Goal: Task Accomplishment & Management: Complete application form

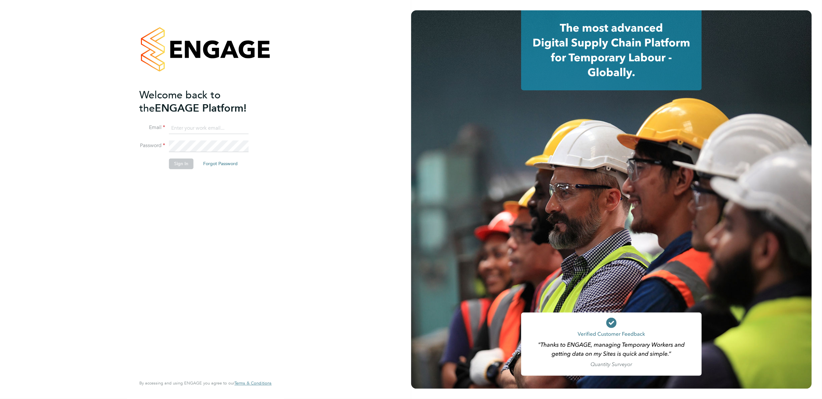
type input "m.smith2@setsquarerecruitment.com"
click at [181, 165] on button "Sign In" at bounding box center [181, 164] width 25 height 10
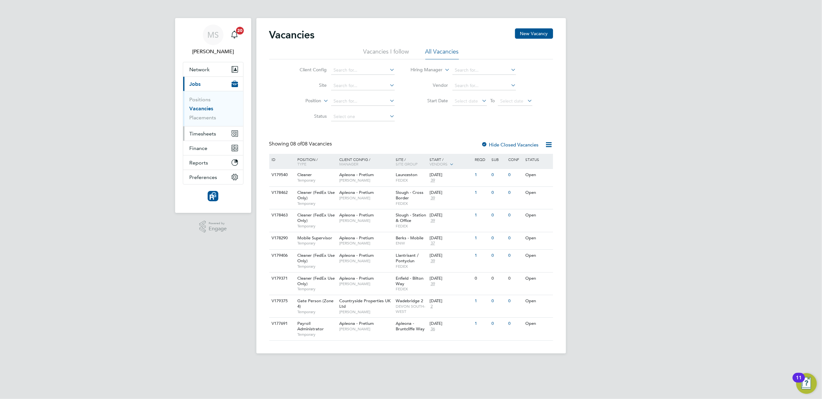
click at [197, 134] on span "Timesheets" at bounding box center [203, 134] width 27 height 6
click at [202, 116] on link "Timesheets" at bounding box center [203, 114] width 27 height 6
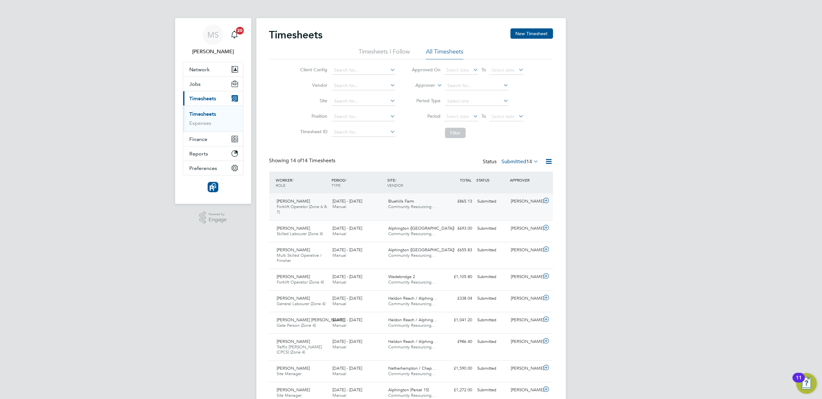
click at [519, 199] on div "[PERSON_NAME]" at bounding box center [525, 201] width 34 height 11
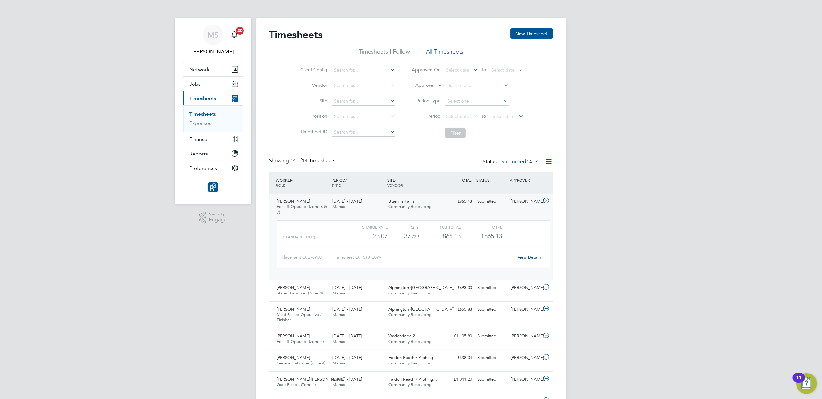
click at [611, 195] on div "MS [PERSON_NAME] Notifications 20 Applications: Network Team Members Businesses…" at bounding box center [411, 297] width 822 height 594
click at [524, 30] on button "New Timesheet" at bounding box center [532, 33] width 43 height 10
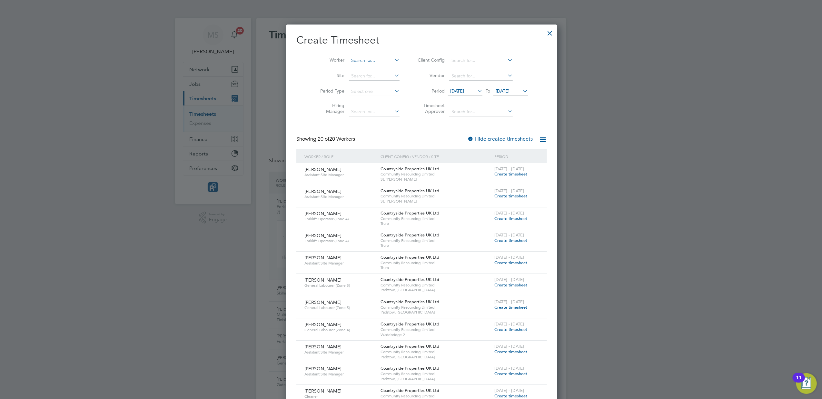
click at [361, 61] on input at bounding box center [374, 60] width 51 height 9
click at [363, 119] on li "[PERSON_NAME]" at bounding box center [378, 121] width 80 height 9
type input "[PERSON_NAME]"
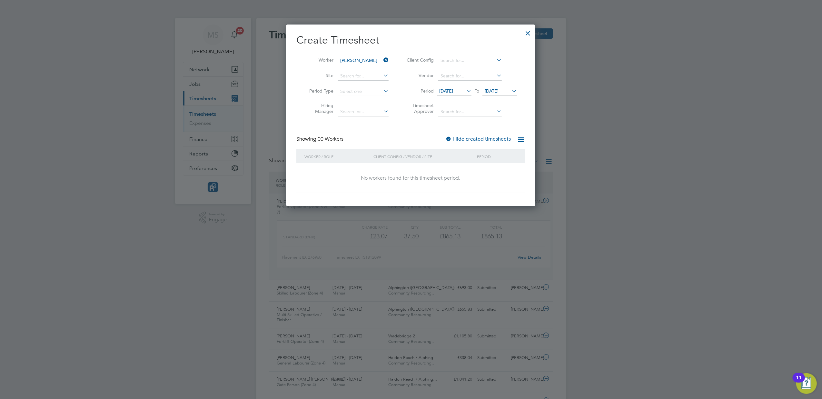
click at [465, 89] on icon at bounding box center [465, 90] width 0 height 9
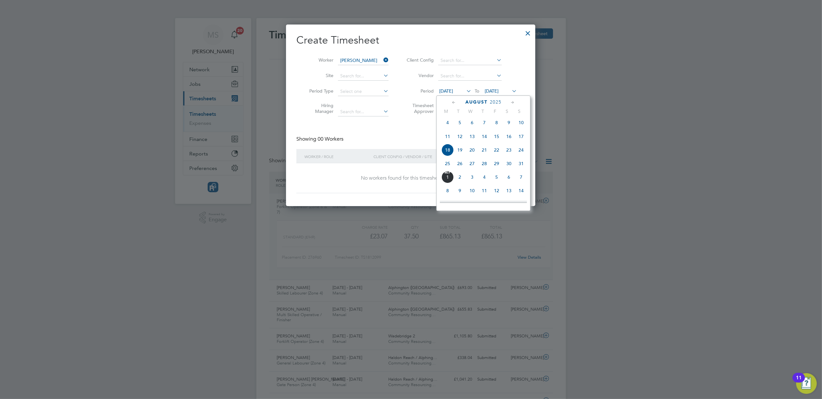
click at [447, 168] on span "25" at bounding box center [447, 163] width 12 height 12
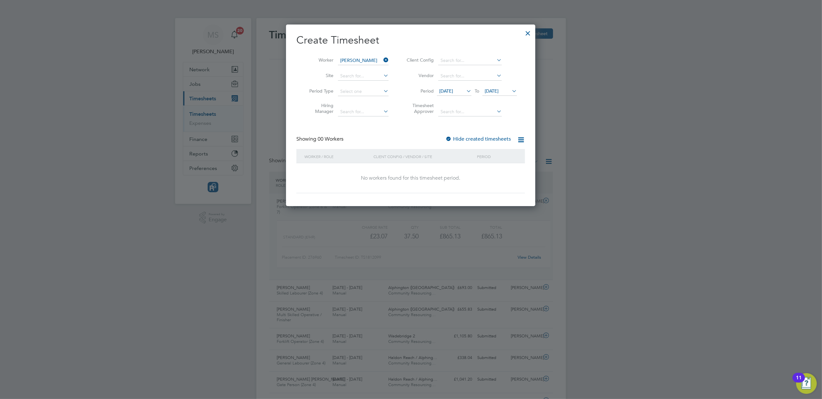
click at [499, 91] on span "[DATE]" at bounding box center [492, 91] width 14 height 6
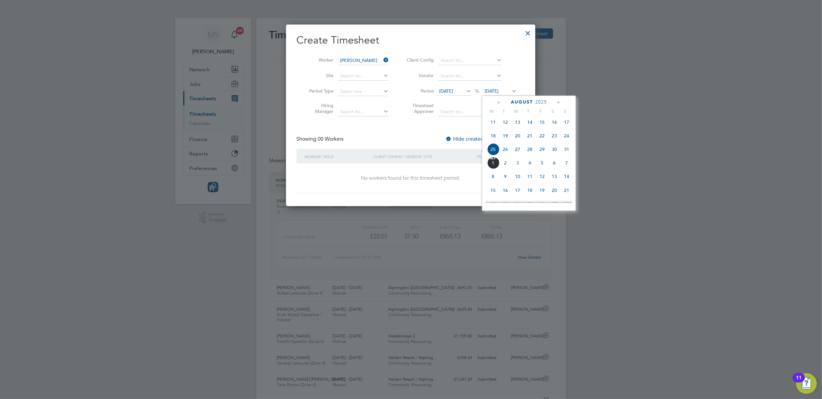
click at [566, 150] on span "31" at bounding box center [566, 149] width 12 height 12
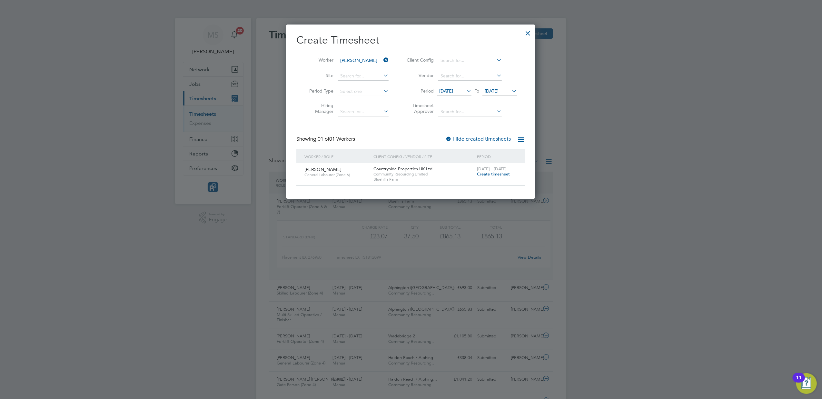
click at [485, 175] on span "Create timesheet" at bounding box center [493, 173] width 33 height 5
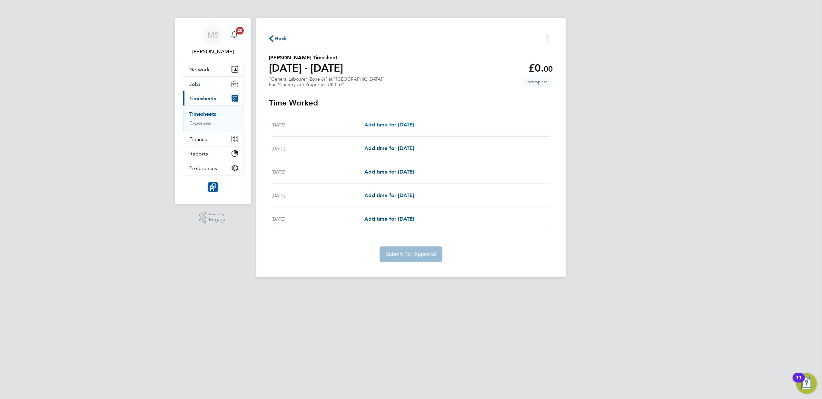
click at [408, 124] on span "Add time for [DATE]" at bounding box center [389, 125] width 50 height 6
select select "30"
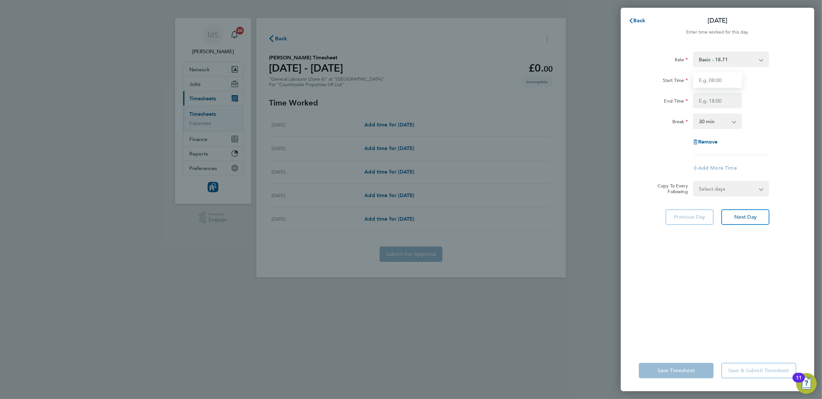
click at [699, 76] on input "Start Time" at bounding box center [717, 79] width 49 height 15
type input "07:30"
click at [711, 92] on div "Start Time 07:30 End Time" at bounding box center [717, 90] width 163 height 36
click at [707, 101] on input "End Time" at bounding box center [717, 100] width 49 height 15
type input "16:30"
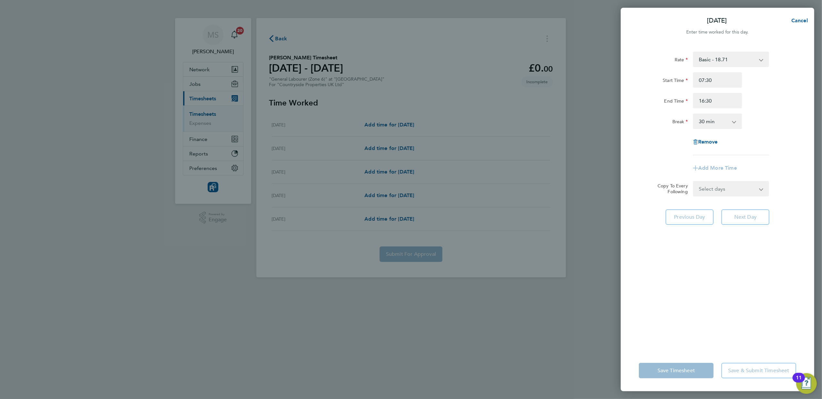
click at [759, 189] on form "Rate Basic - 18.71 Start Time 07:30 End Time 16:30 Break 0 min 15 min 30 min 45…" at bounding box center [717, 124] width 157 height 145
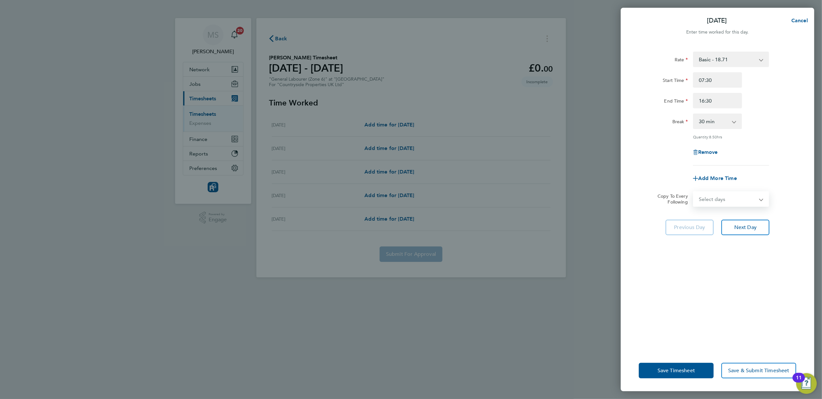
select select "WEEKDAY"
click at [694, 192] on select "Select days Day Weekday (Mon-Fri) Weekend (Sat-Sun) [DATE] [DATE] [DATE] [DATE]" at bounding box center [728, 199] width 68 height 14
select select "[DATE]"
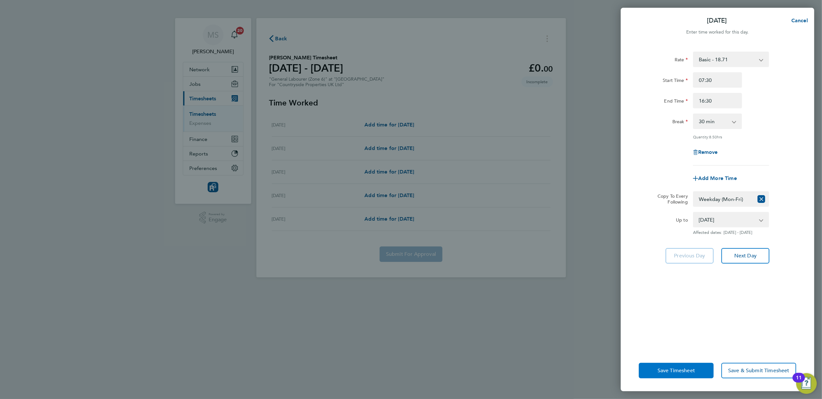
click at [669, 372] on span "Save Timesheet" at bounding box center [676, 370] width 37 height 6
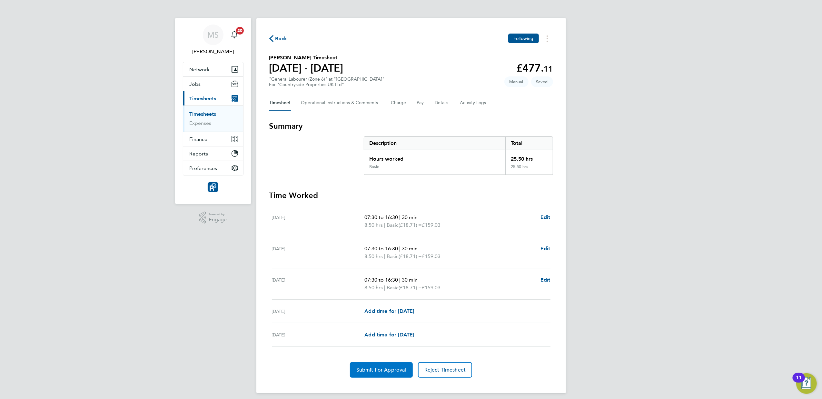
click at [373, 372] on span "Submit For Approval" at bounding box center [381, 370] width 50 height 6
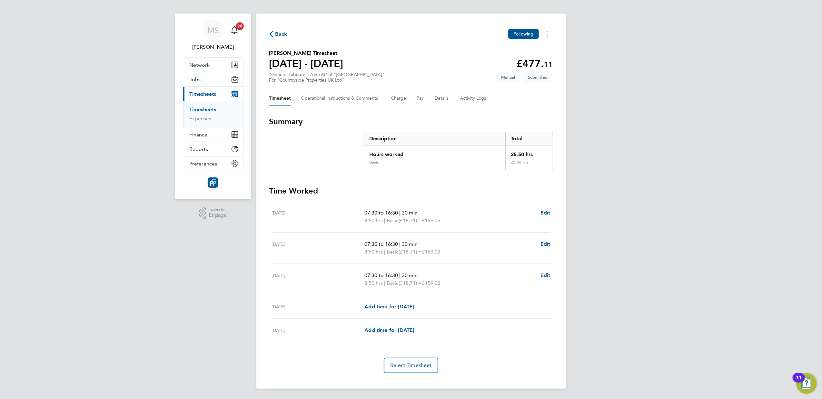
click at [681, 174] on div "MS [PERSON_NAME] Notifications 20 Applications: Network Team Members Businesses…" at bounding box center [411, 196] width 822 height 403
